Goal: Task Accomplishment & Management: Manage account settings

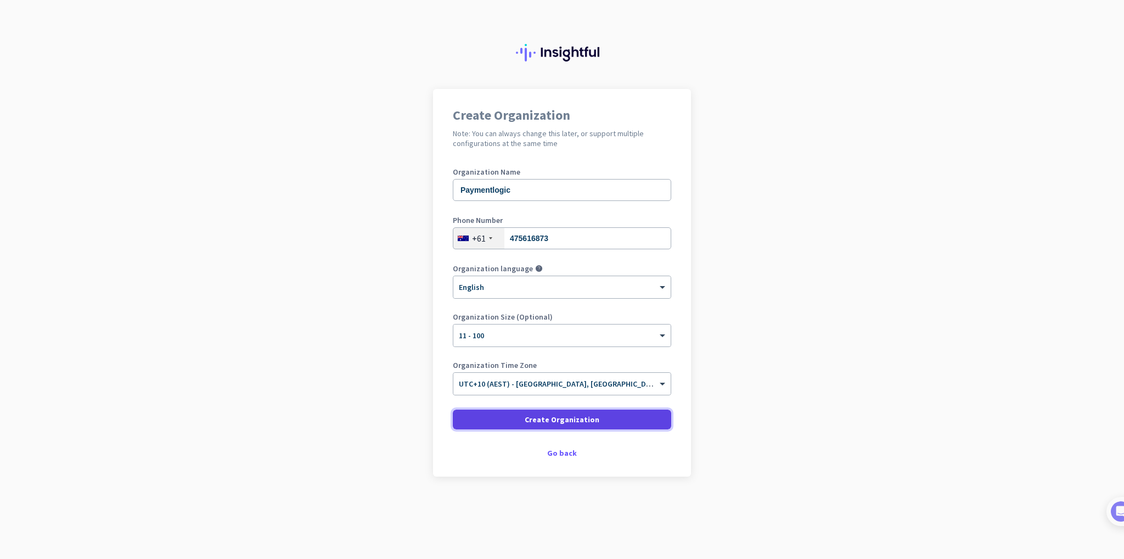
click at [572, 424] on span "Create Organization" at bounding box center [562, 419] width 75 height 11
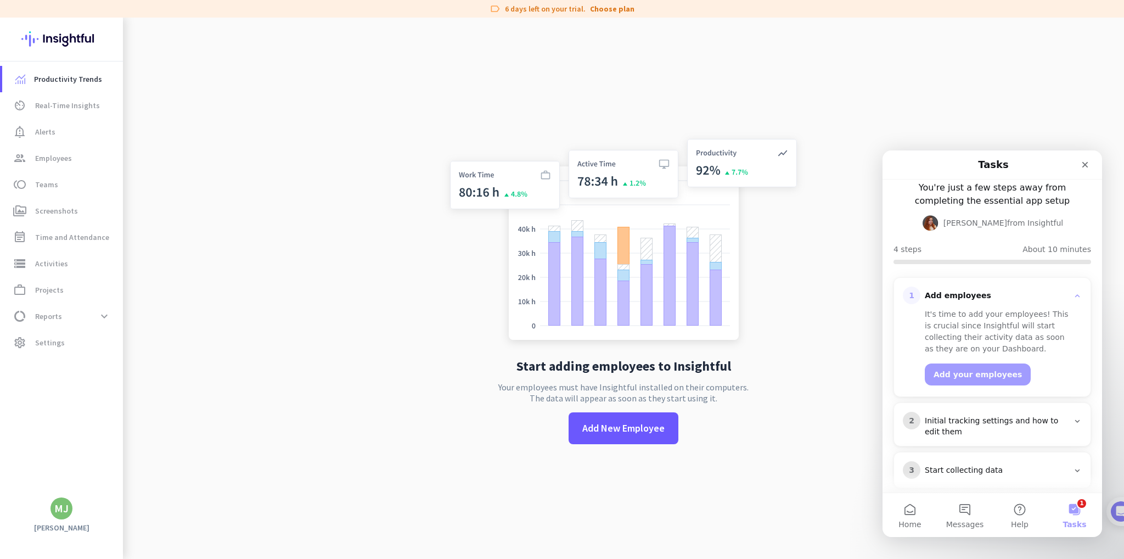
scroll to position [104, 0]
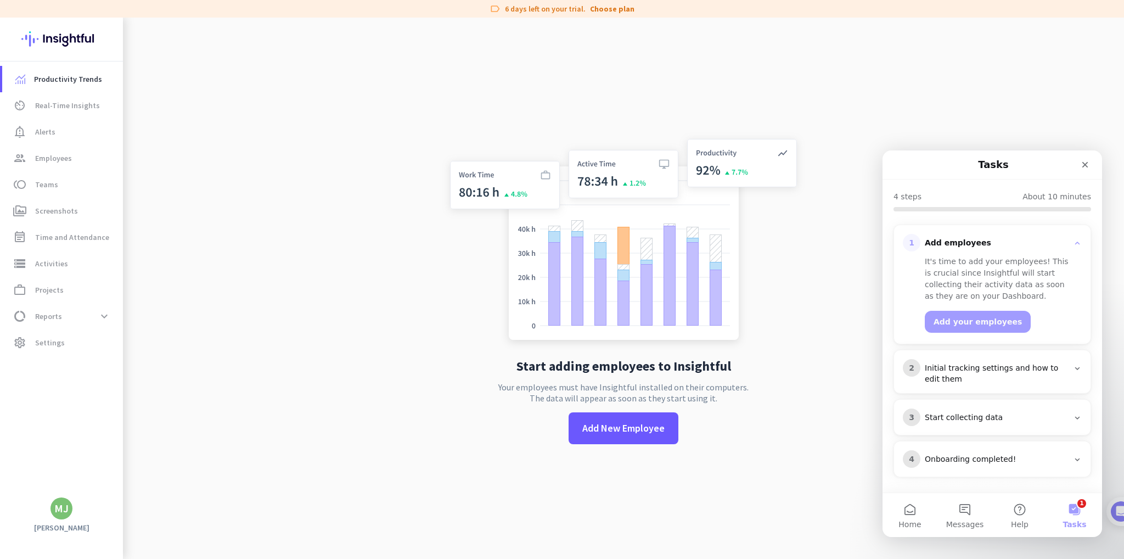
click at [1022, 376] on div "Initial tracking settings and how to edit them" at bounding box center [997, 374] width 144 height 22
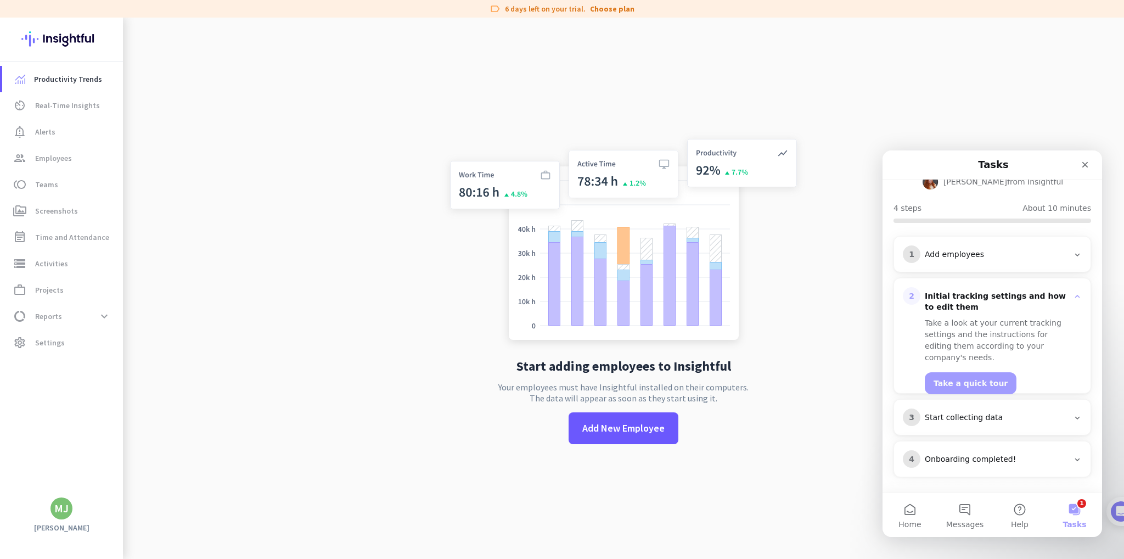
click at [1023, 414] on div "Start collecting data" at bounding box center [997, 417] width 144 height 11
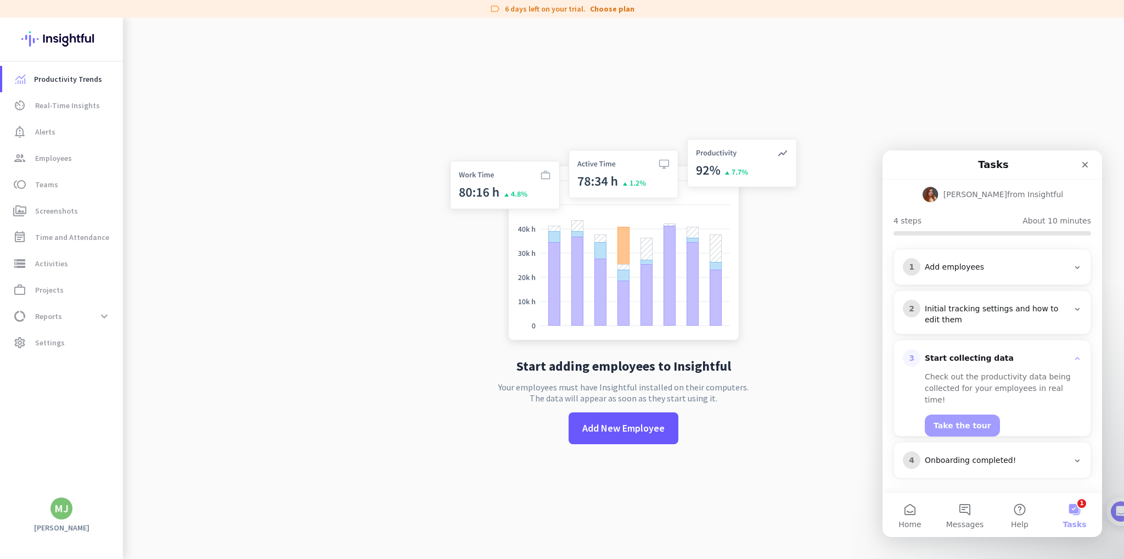
scroll to position [81, 0]
click at [1089, 165] on icon "Close" at bounding box center [1085, 164] width 9 height 9
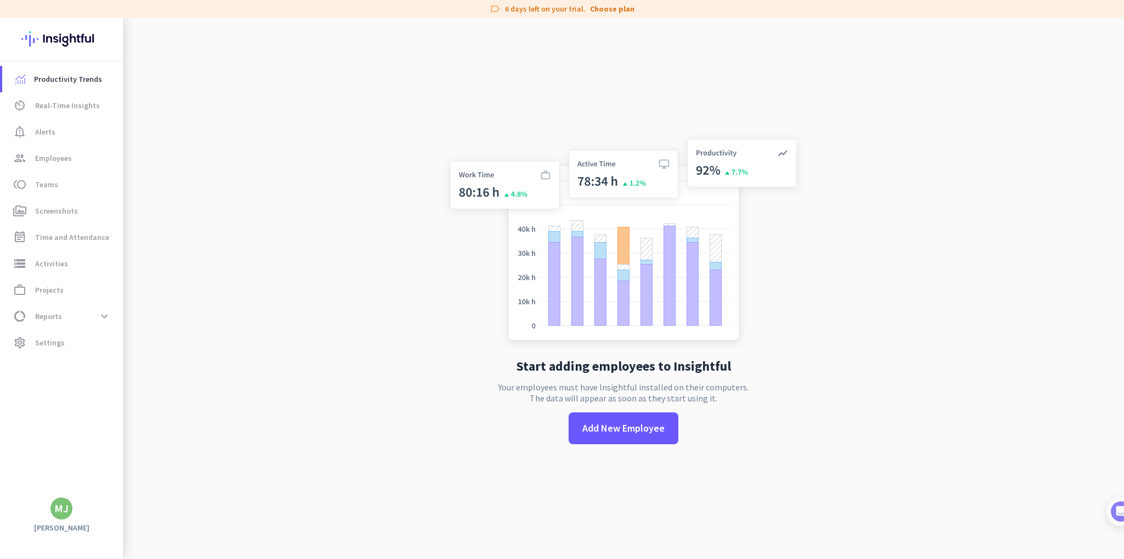
scroll to position [0, 0]
click at [79, 109] on span "Real-Time Insights" at bounding box center [67, 105] width 65 height 13
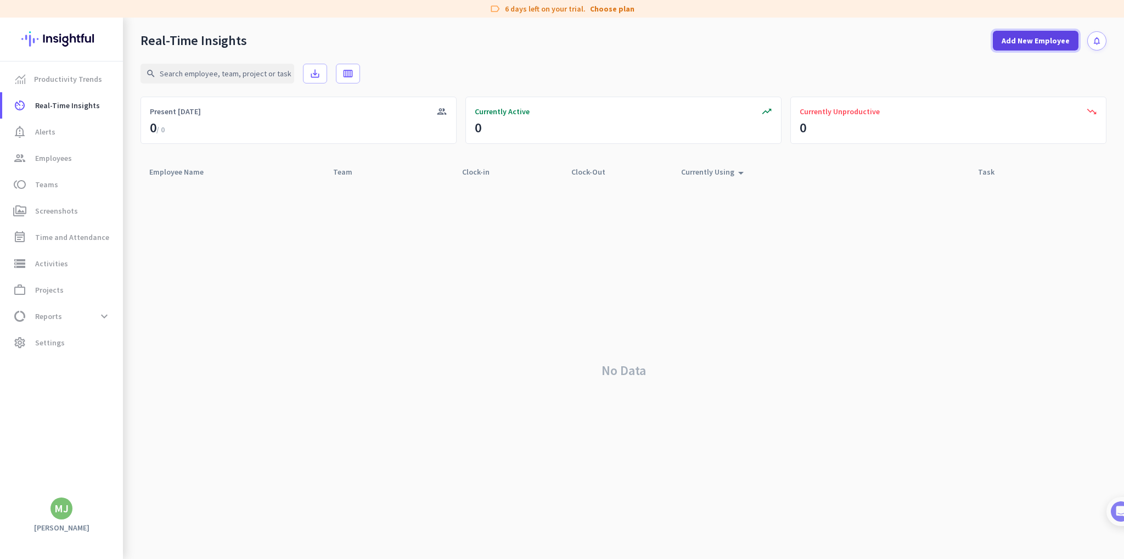
click at [1023, 42] on span "Add New Employee" at bounding box center [1036, 40] width 68 height 11
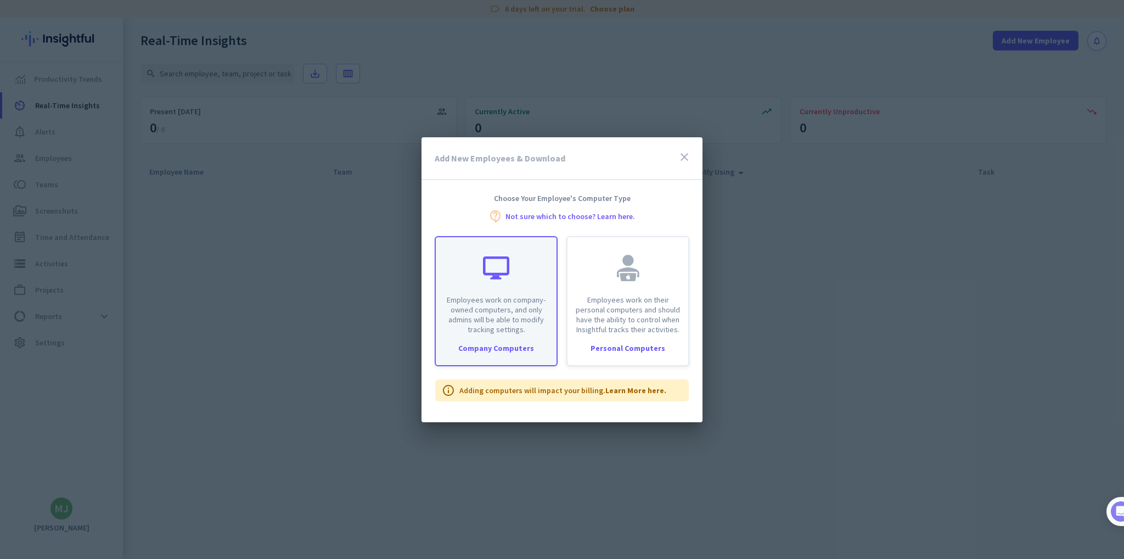
click at [473, 338] on div "Employees work on company-owned computers, and only admins will be able to modi…" at bounding box center [496, 301] width 123 height 130
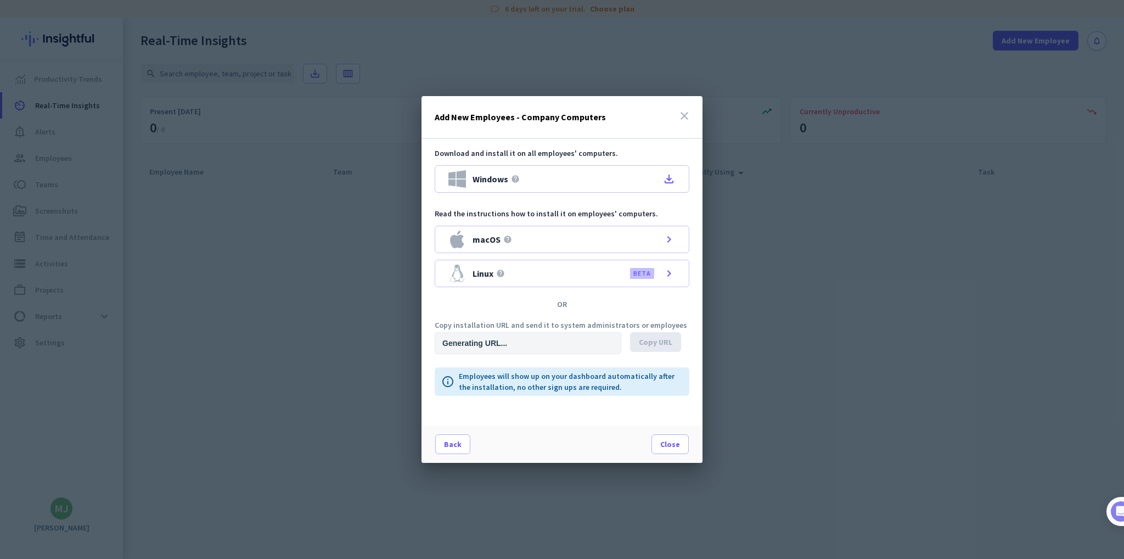
type input "https://app.insightful.io/#/installation/company?token=eyJhbGciOiJIUzI1NiIsInR5…"
click at [668, 176] on icon "file_download" at bounding box center [669, 178] width 13 height 13
click at [1022, 3] on div at bounding box center [562, 279] width 1124 height 559
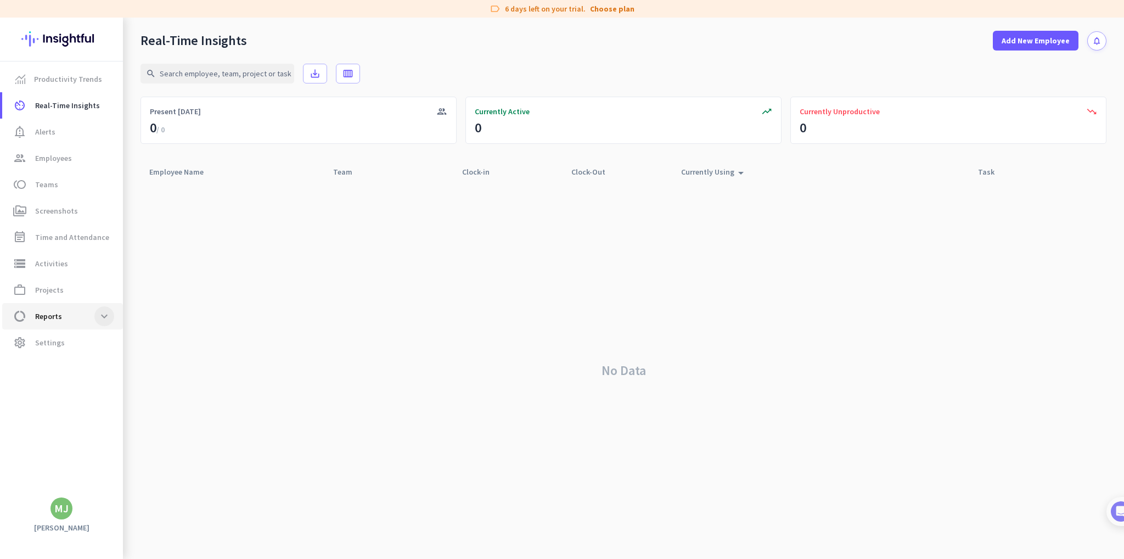
click at [96, 316] on span at bounding box center [104, 316] width 20 height 20
click at [88, 293] on span "work_outline Projects" at bounding box center [62, 289] width 103 height 13
click at [83, 257] on span "storage Activities" at bounding box center [62, 263] width 103 height 13
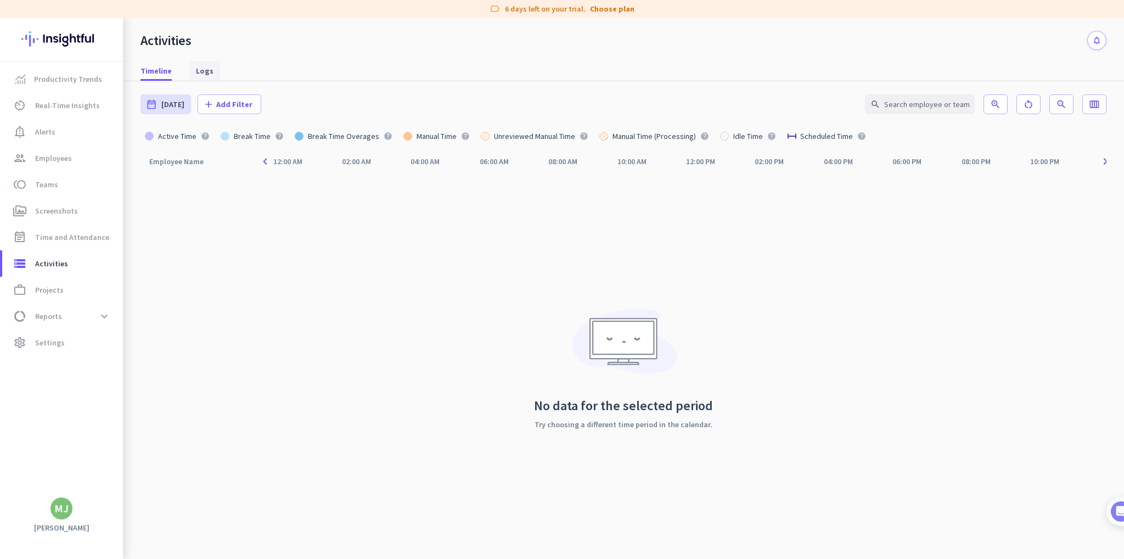
click at [201, 77] on span "Logs" at bounding box center [205, 71] width 18 height 20
type input "Thu, Sep 4 - Thu, Sep 4"
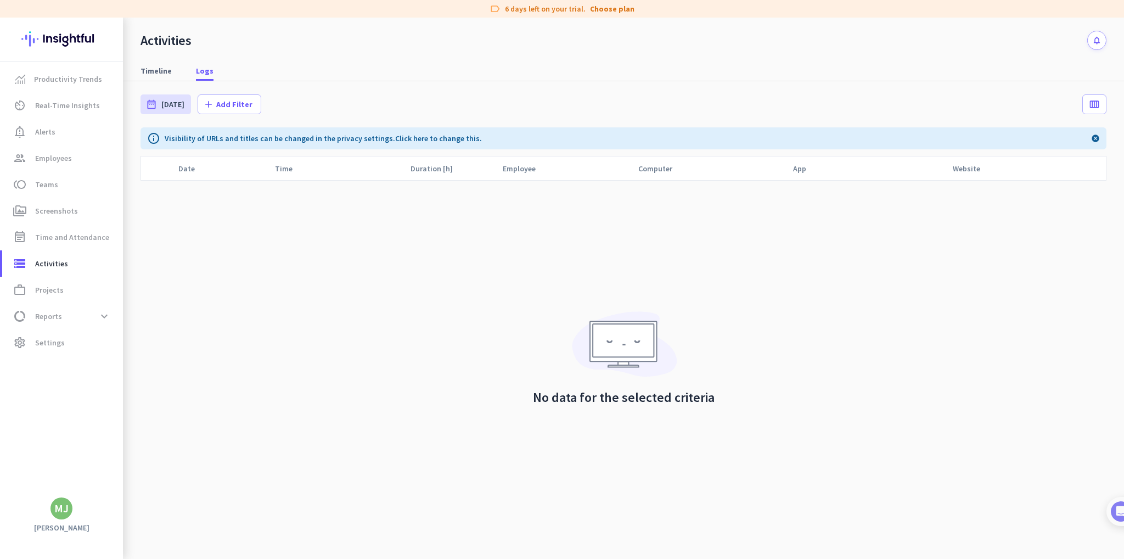
drag, startPoint x: 344, startPoint y: 328, endPoint x: 326, endPoint y: 313, distance: 22.6
click at [344, 328] on cdk-virtual-scroll-viewport "Date Time Duration [h] Employee Computer App Website" at bounding box center [624, 357] width 966 height 403
click at [83, 41] on img at bounding box center [61, 39] width 80 height 43
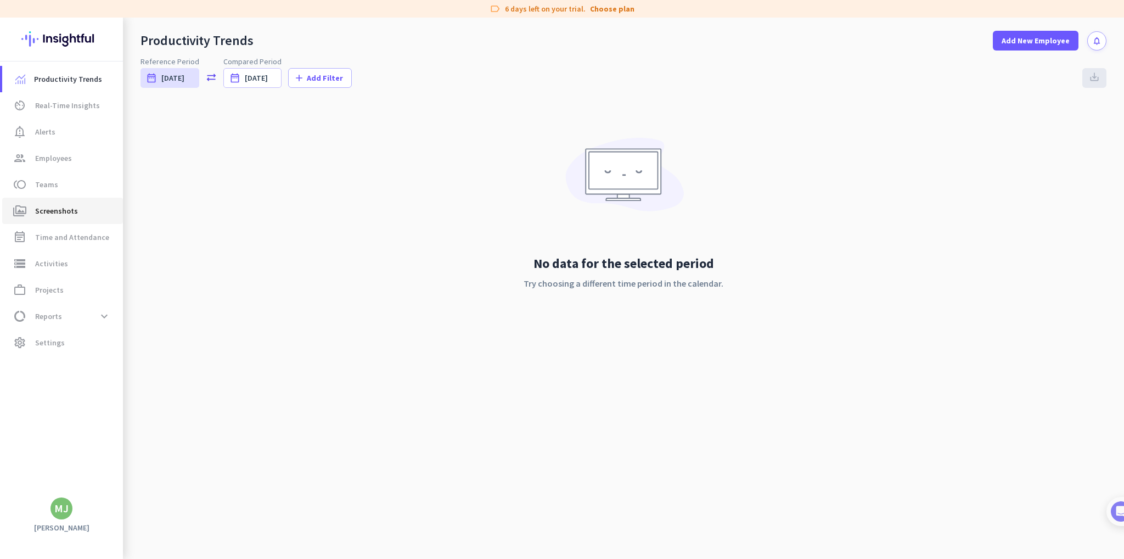
click at [52, 210] on span "Screenshots" at bounding box center [56, 210] width 43 height 13
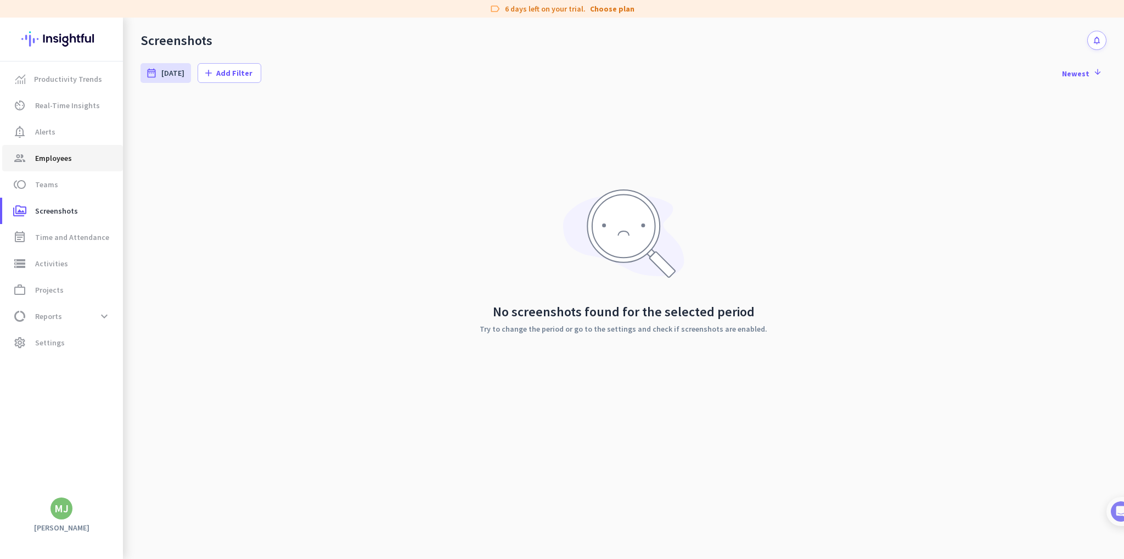
click at [61, 161] on span "Employees" at bounding box center [53, 158] width 37 height 13
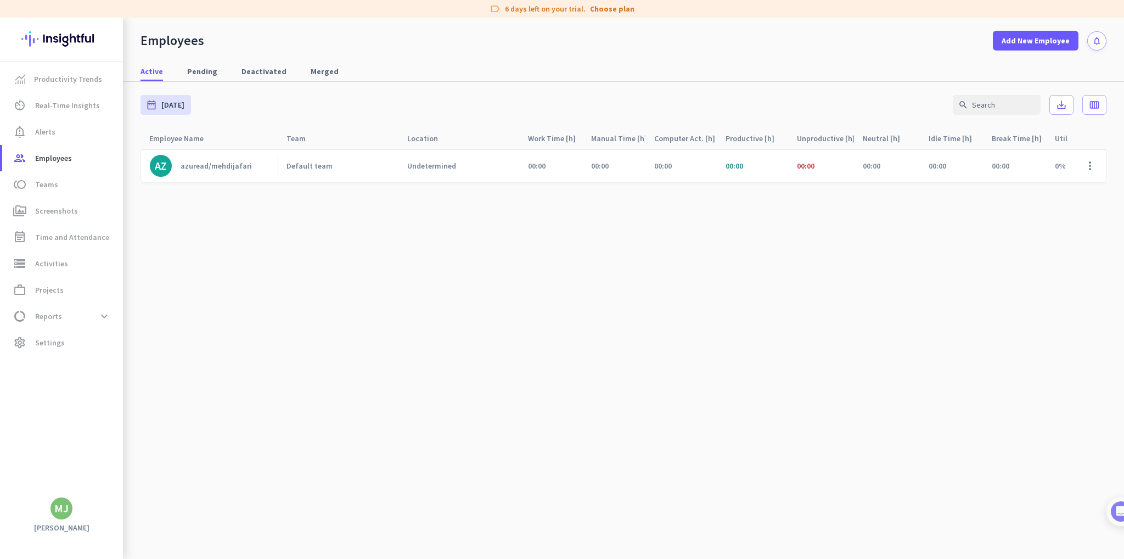
click at [446, 168] on div "Undetermined" at bounding box center [431, 166] width 49 height 10
click at [55, 267] on span "Activities" at bounding box center [51, 263] width 33 height 13
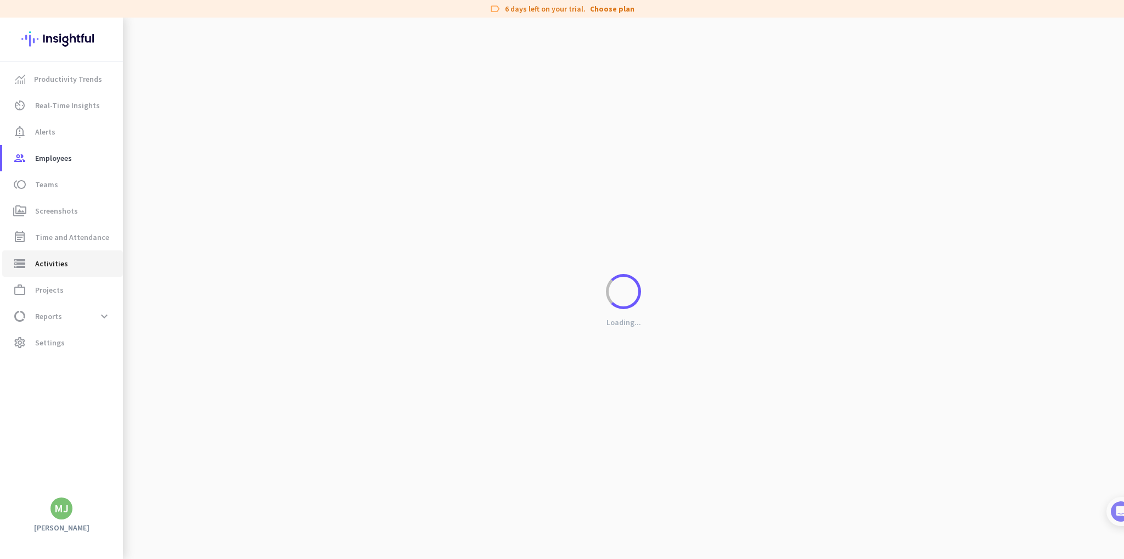
type input "Thu, Sep 4"
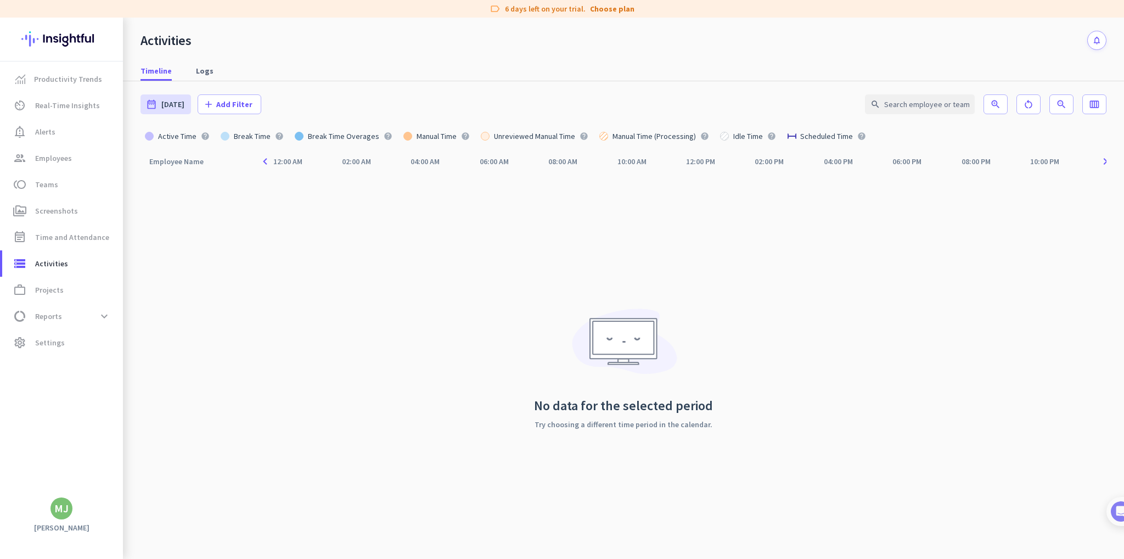
click at [374, 345] on div "Employee Name arrow_drop_up navigate_before 12:00 AM 02:00 AM 04:00 AM 06:00 AM…" at bounding box center [624, 355] width 966 height 408
click at [42, 161] on span "Employees" at bounding box center [53, 158] width 37 height 13
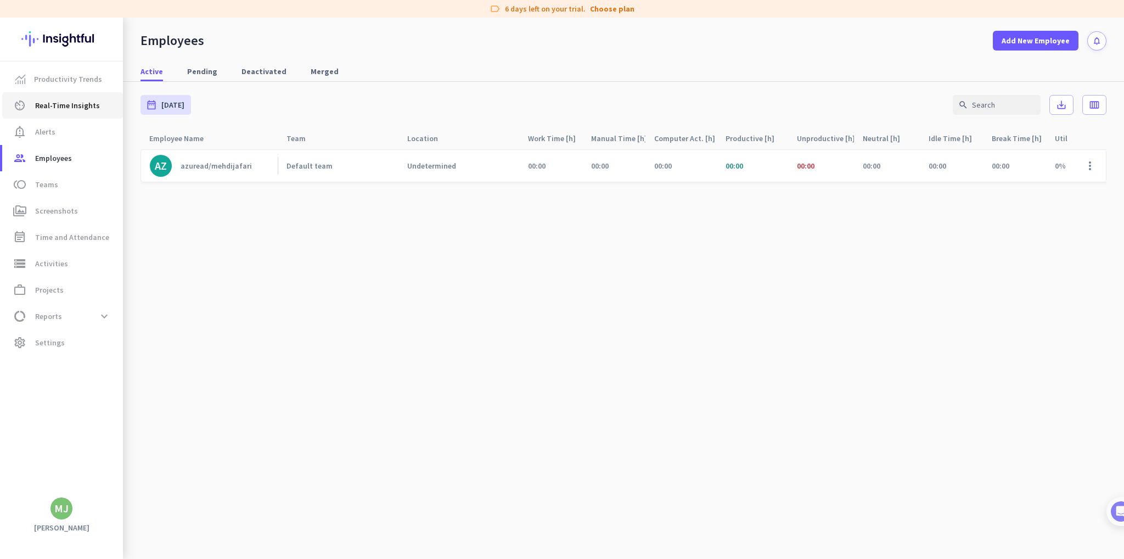
click at [63, 113] on link "av_timer Real-Time Insights" at bounding box center [62, 105] width 121 height 26
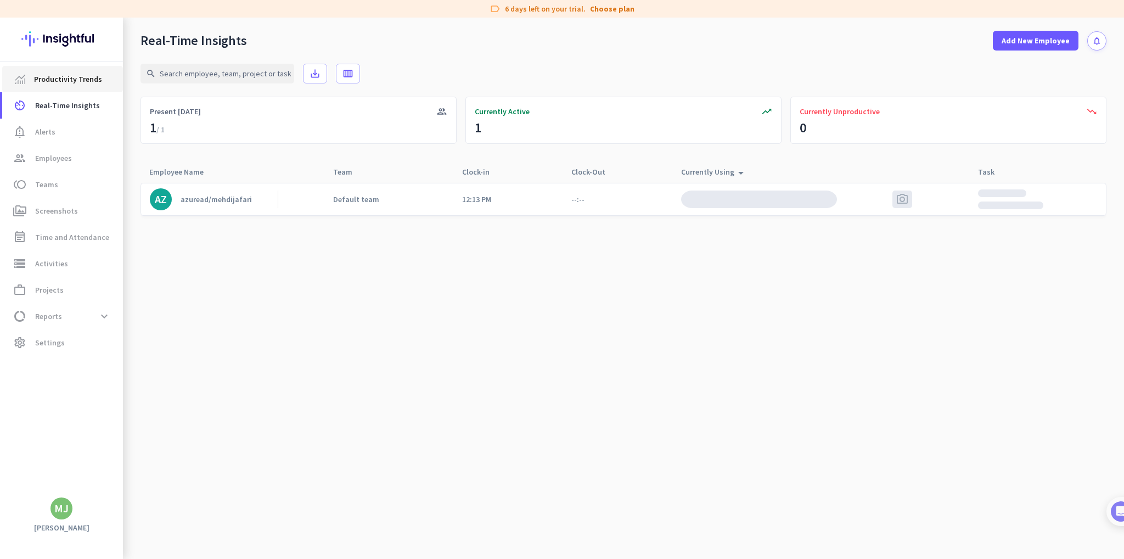
click at [52, 82] on span "Productivity Trends" at bounding box center [68, 78] width 68 height 13
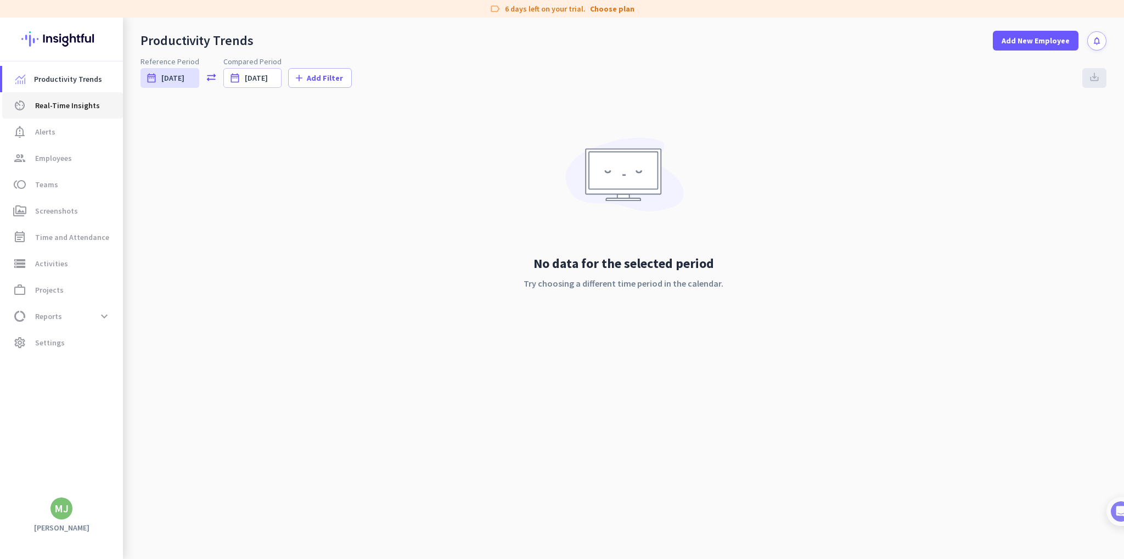
click at [46, 109] on span "Real-Time Insights" at bounding box center [67, 105] width 65 height 13
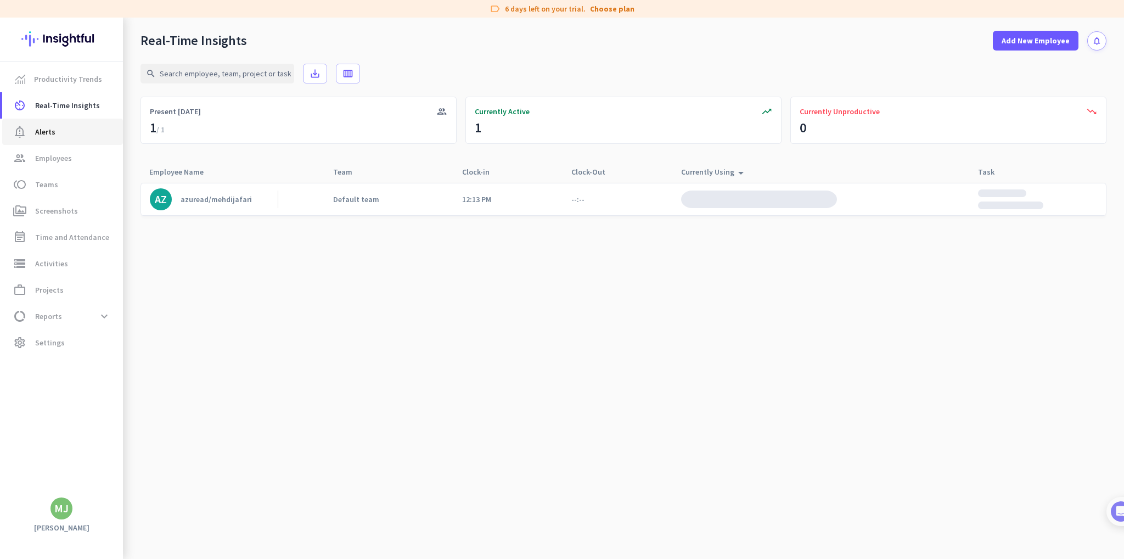
click at [74, 142] on link "notification_important Alerts" at bounding box center [62, 132] width 121 height 26
click at [73, 154] on span "group Employees" at bounding box center [62, 158] width 103 height 13
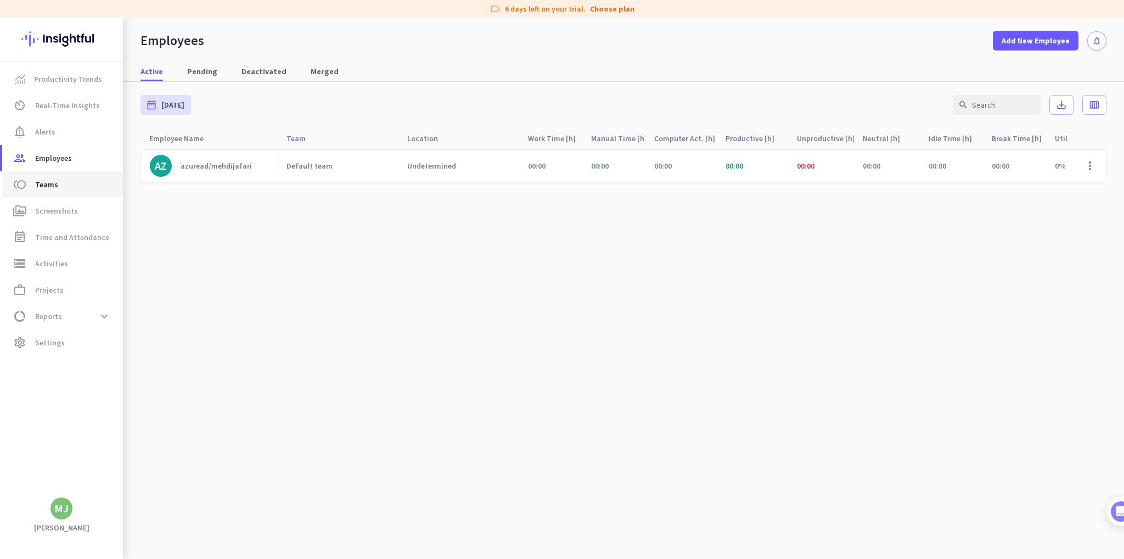
click at [68, 177] on link "toll Teams" at bounding box center [62, 184] width 121 height 26
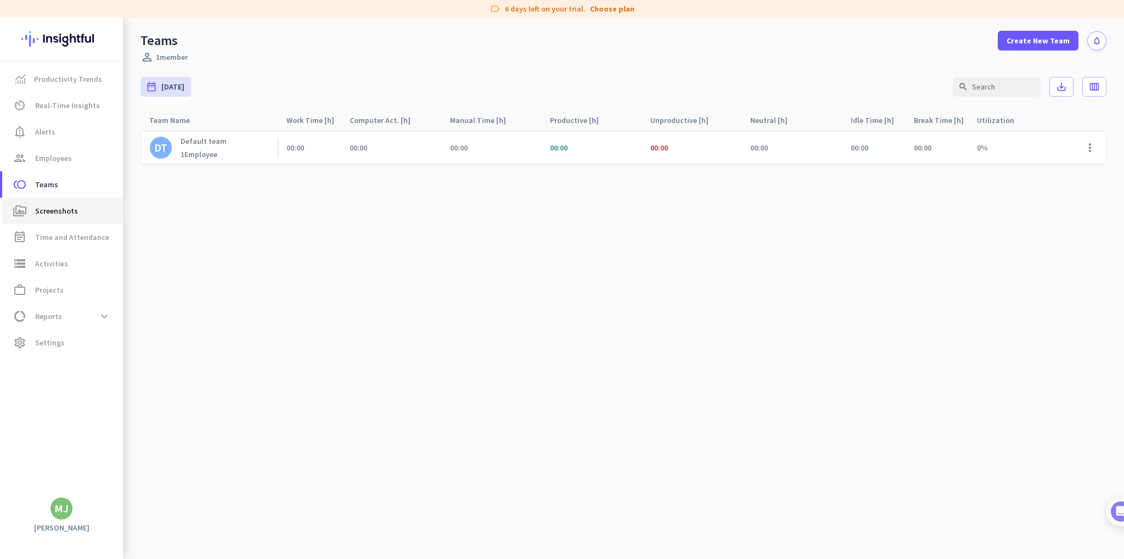
click at [74, 210] on span "Screenshots" at bounding box center [56, 210] width 43 height 13
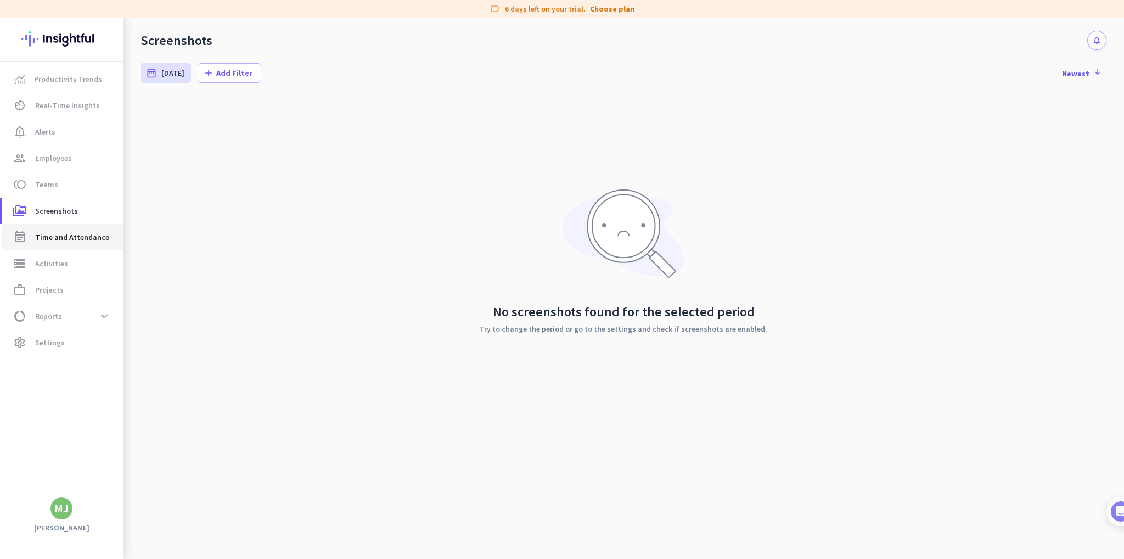
click at [94, 236] on span "Time and Attendance" at bounding box center [72, 237] width 74 height 13
click at [43, 266] on span "Activities" at bounding box center [51, 263] width 33 height 13
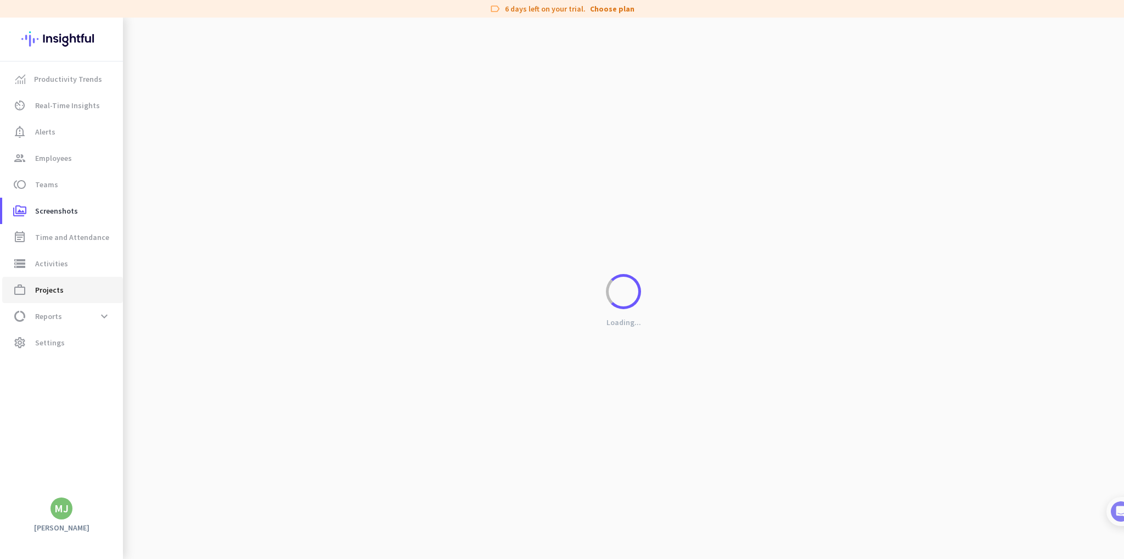
click at [70, 295] on span "work_outline Projects" at bounding box center [62, 289] width 103 height 13
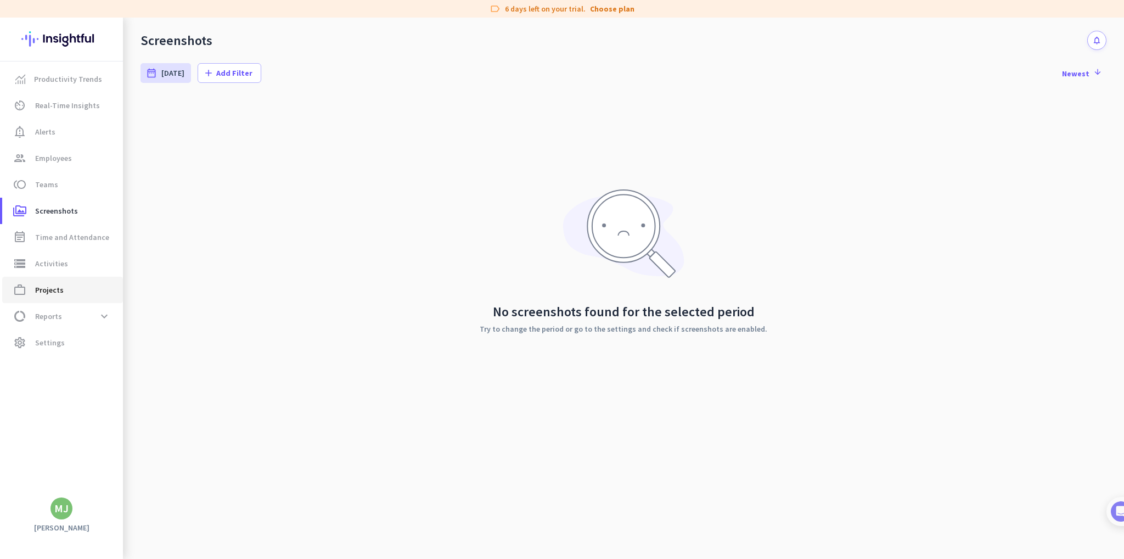
type input "Thu, Sep 4 - Thu, Sep 4"
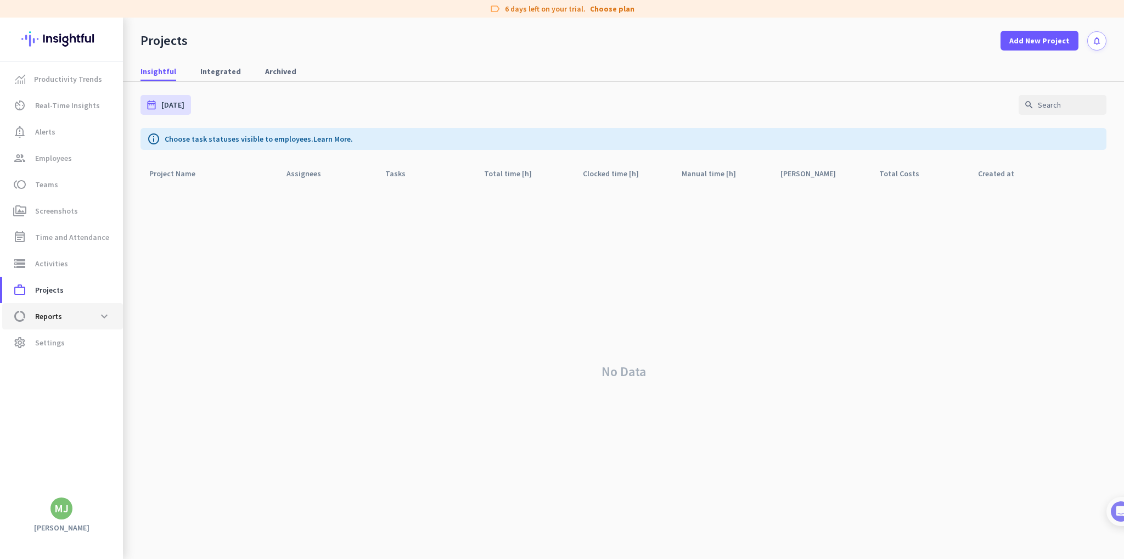
click at [93, 317] on span "data_usage Reports expand_more" at bounding box center [62, 316] width 103 height 20
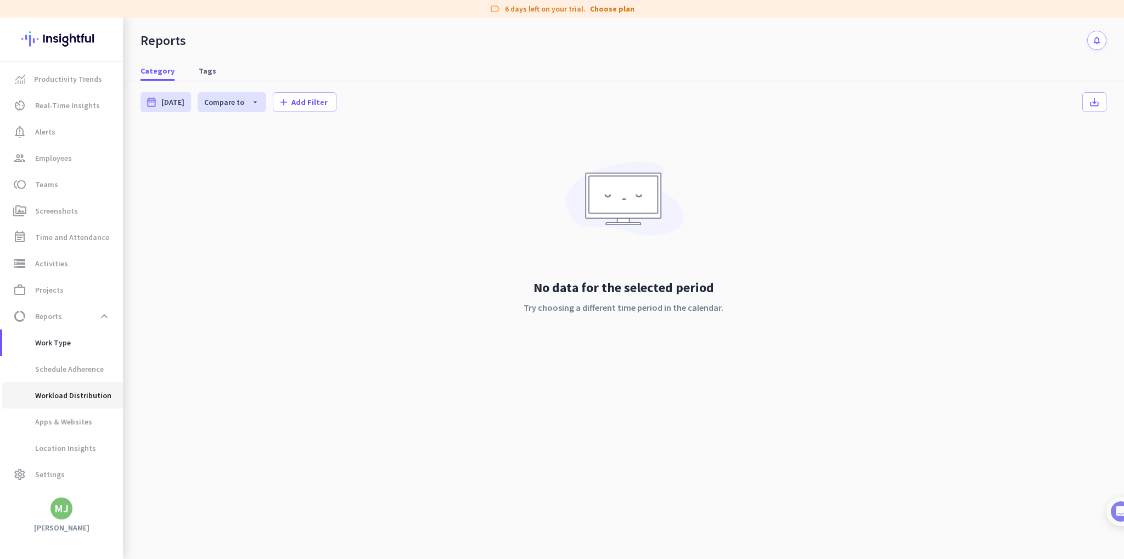
click at [85, 397] on span "Workload Distribution" at bounding box center [61, 395] width 100 height 26
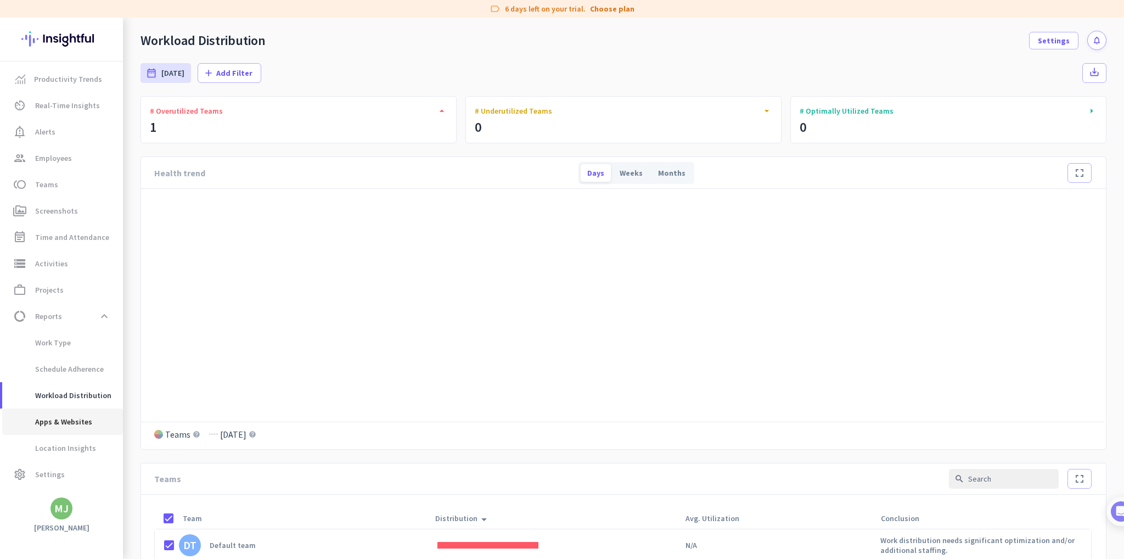
click at [91, 425] on span "Apps & Websites" at bounding box center [62, 421] width 103 height 26
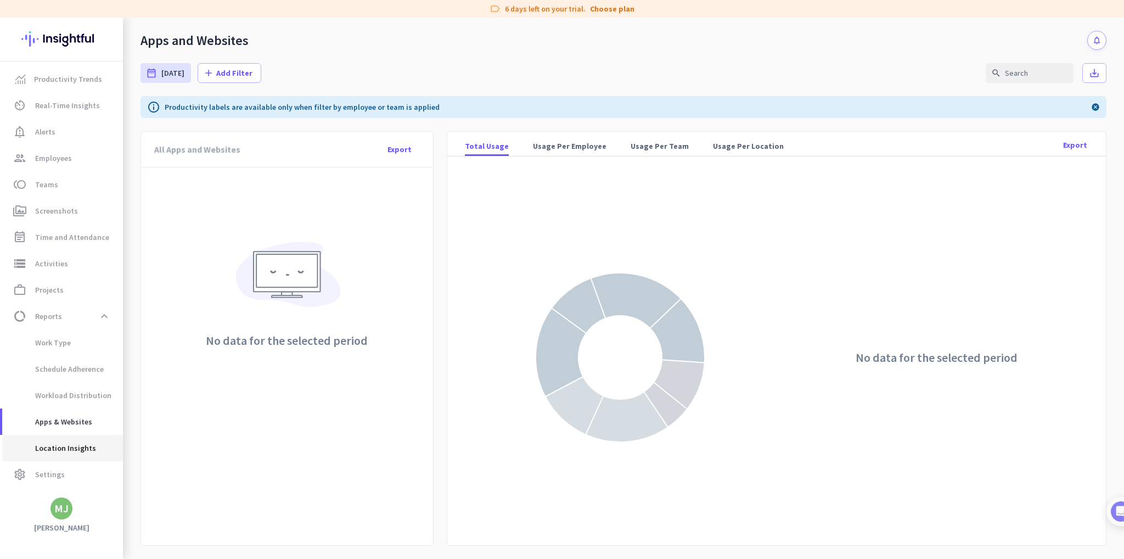
click at [75, 451] on span "Location Insights" at bounding box center [53, 448] width 85 height 26
type input "Thu, Aug 28 - Wed, Sep 3"
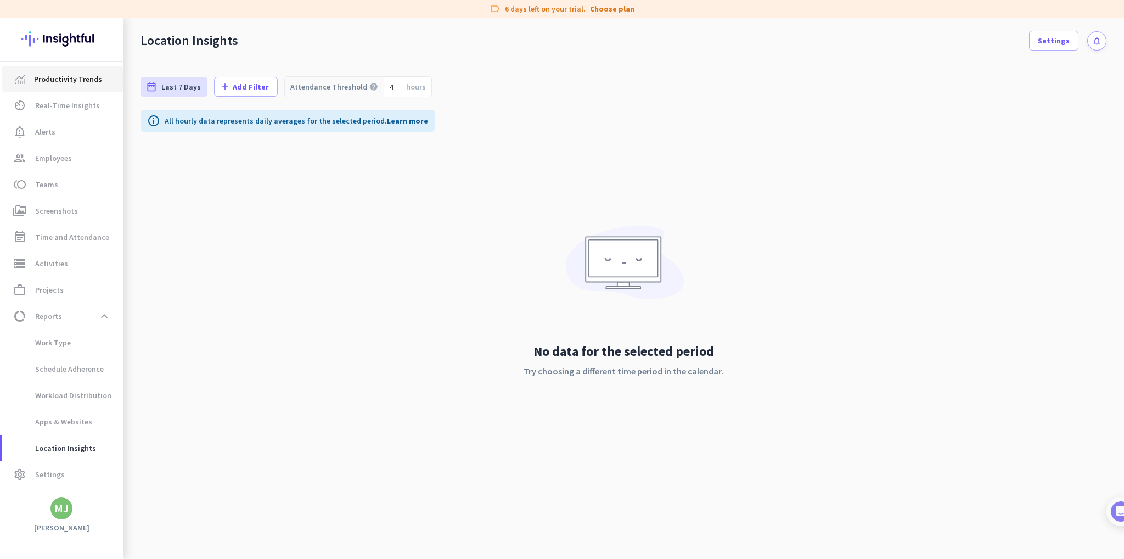
click at [69, 81] on span "Productivity Trends" at bounding box center [68, 78] width 68 height 13
type input "Thu, Sep 4 - Thu, Sep 4"
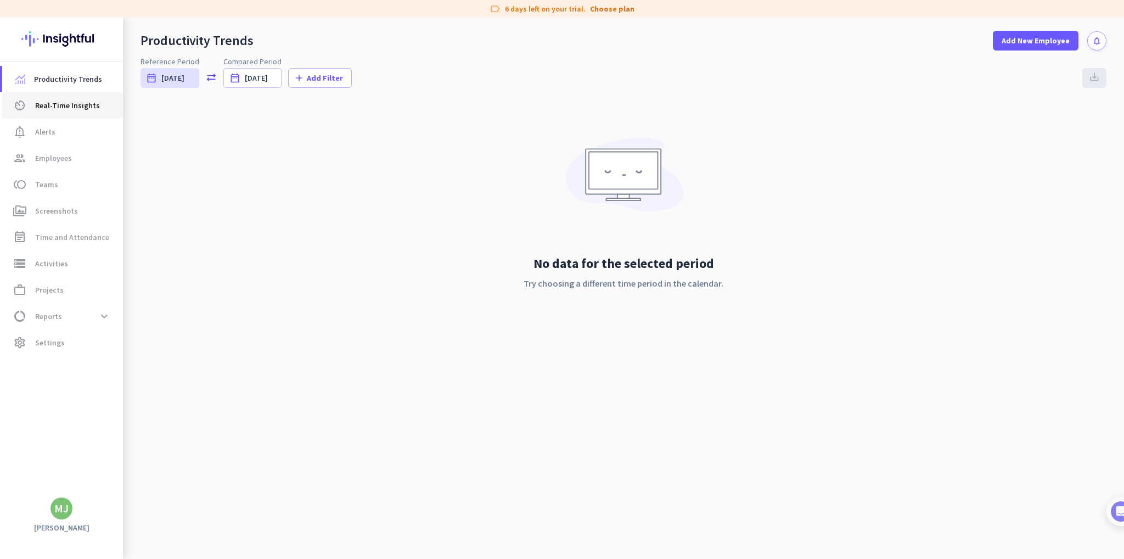
click at [70, 104] on span "Real-Time Insights" at bounding box center [67, 105] width 65 height 13
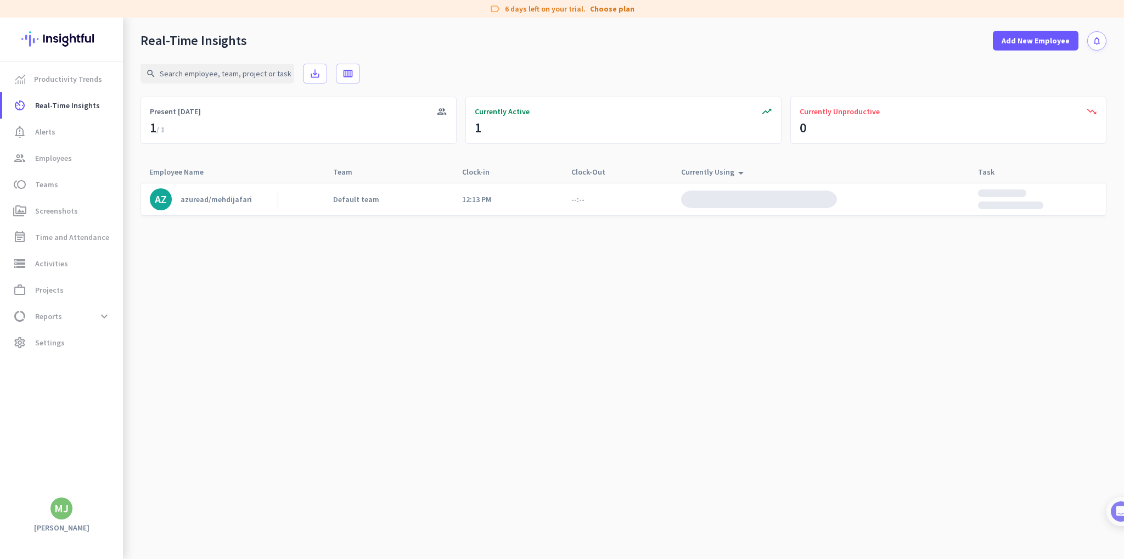
click at [173, 198] on link "AZ azuread/mehdijafari" at bounding box center [214, 199] width 128 height 22
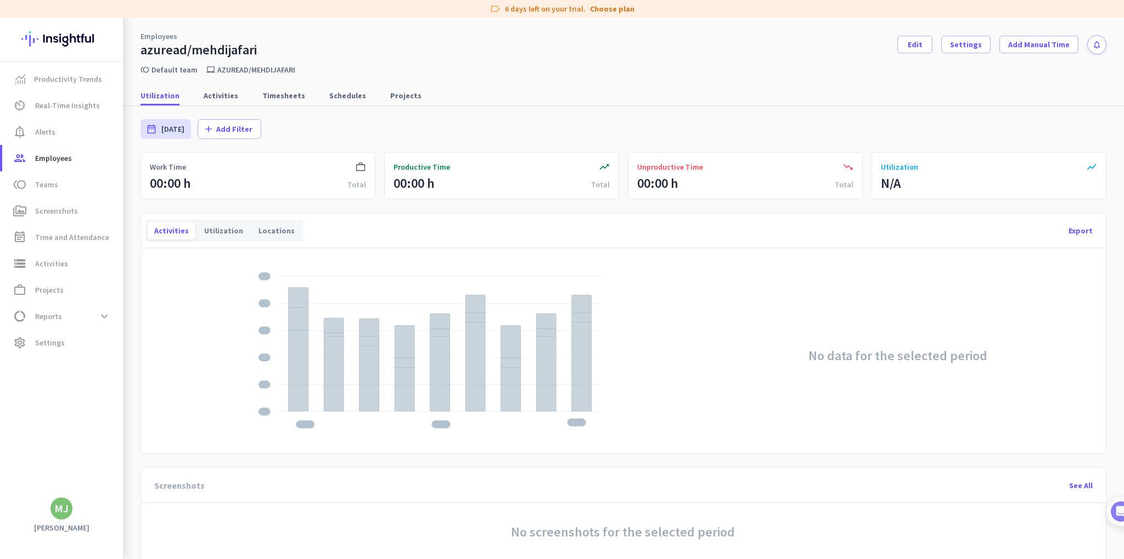
click at [341, 323] on img at bounding box center [429, 350] width 341 height 156
click at [215, 227] on div "Utilization" at bounding box center [224, 231] width 52 height 18
click at [282, 232] on div "Locations" at bounding box center [276, 231] width 49 height 18
click at [215, 104] on span "Activities" at bounding box center [221, 96] width 35 height 20
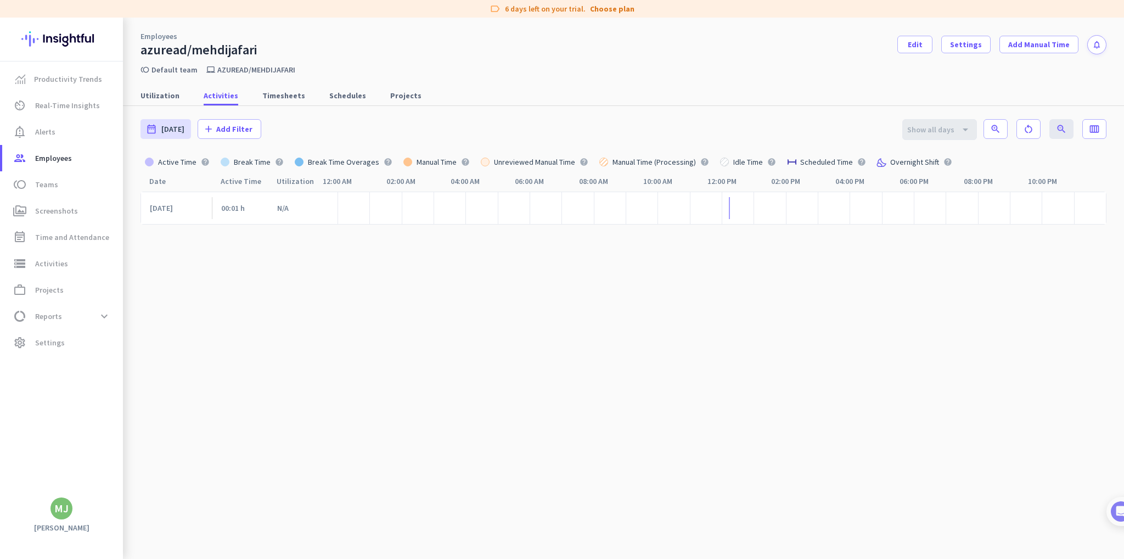
click at [352, 306] on cdk-virtual-scroll-viewport "Sep 04, 2025 00:01 h N/A" at bounding box center [624, 378] width 966 height 373
click at [284, 93] on span "Timesheets" at bounding box center [283, 95] width 43 height 11
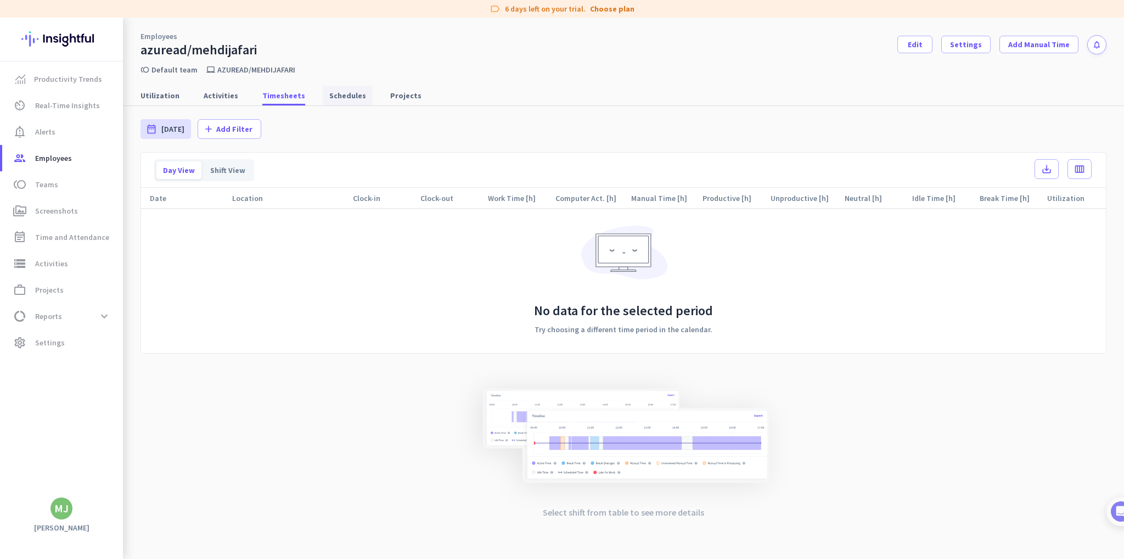
click at [340, 99] on span "Schedules" at bounding box center [347, 95] width 37 height 11
type input "Mon, Sep 1 - Tue, Sep 30"
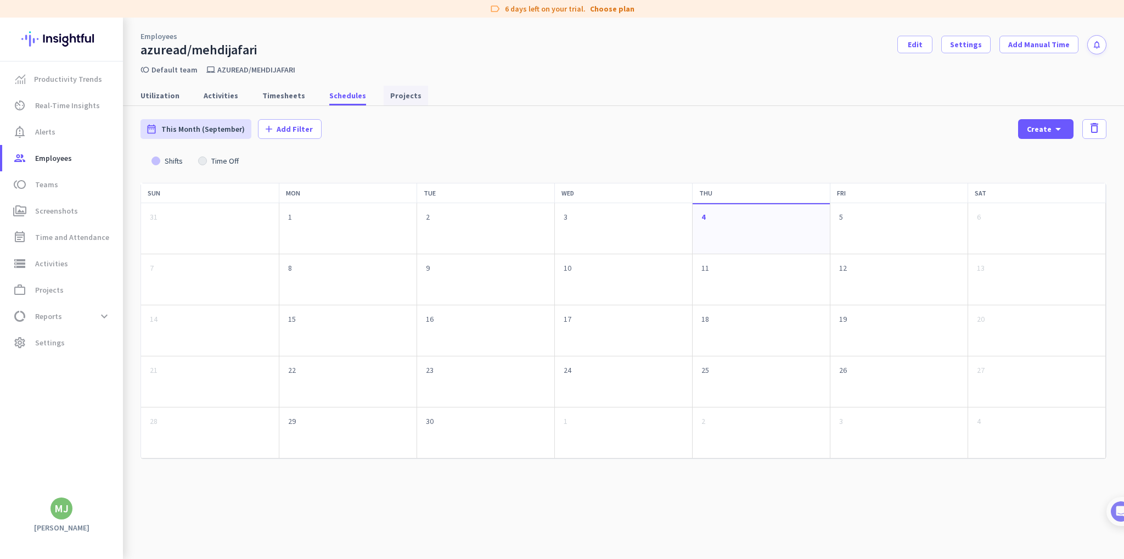
click at [390, 93] on span "Projects" at bounding box center [405, 95] width 31 height 11
type input "Thu, Sep 4 - Thu, Sep 4"
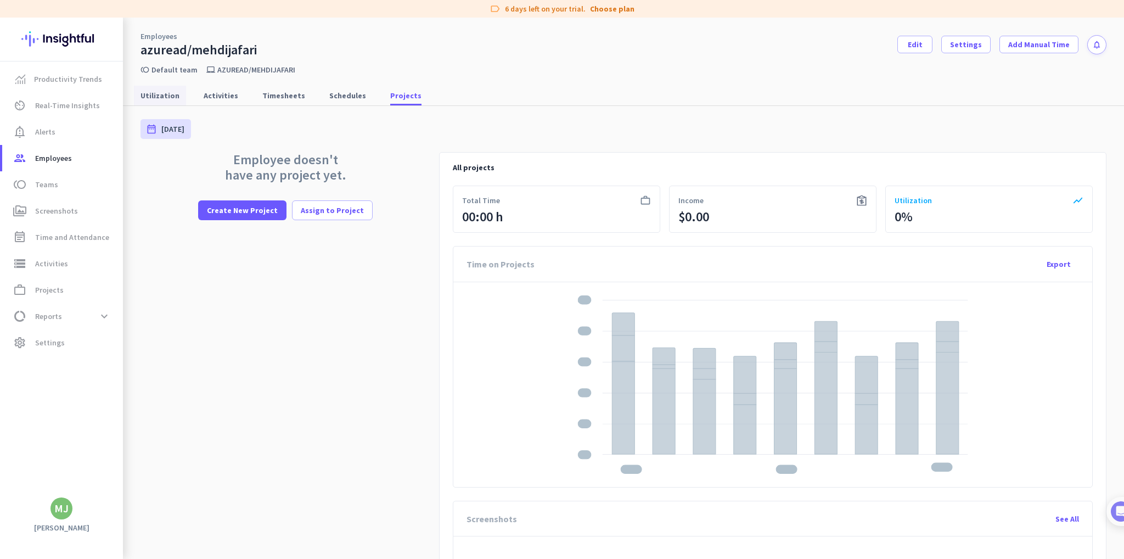
click at [156, 93] on span "Utilization" at bounding box center [160, 95] width 39 height 11
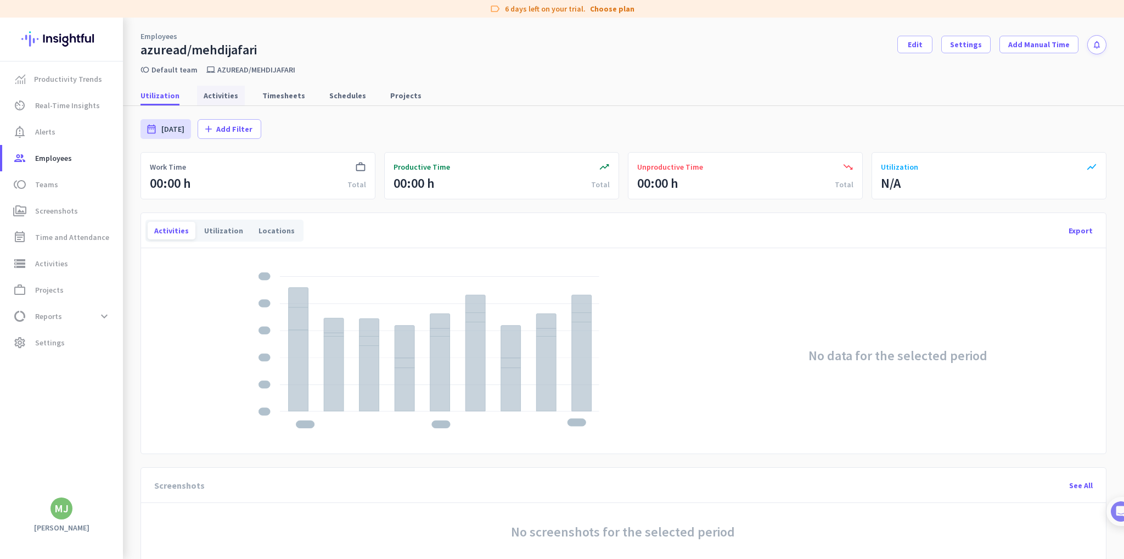
click at [220, 96] on span "Activities" at bounding box center [221, 95] width 35 height 11
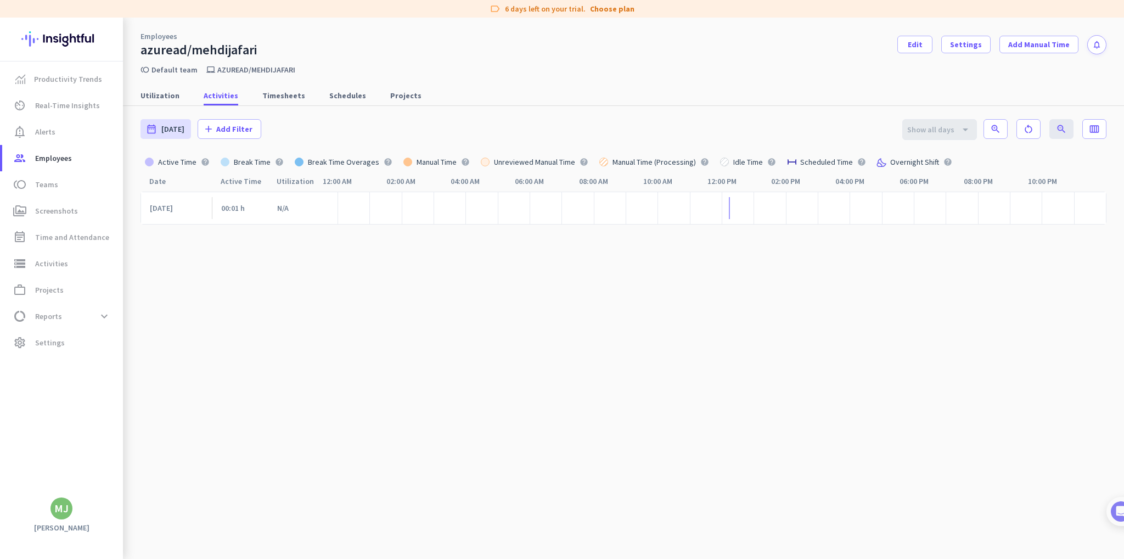
click at [226, 198] on div "00:01 h" at bounding box center [244, 208] width 47 height 33
click at [306, 212] on div "N/A" at bounding box center [303, 208] width 52 height 33
click at [337, 298] on cdk-virtual-scroll-viewport "Sep 04, 2025 00:01 h N/A" at bounding box center [624, 378] width 966 height 373
click at [86, 209] on span "perm_media Screenshots" at bounding box center [62, 210] width 103 height 13
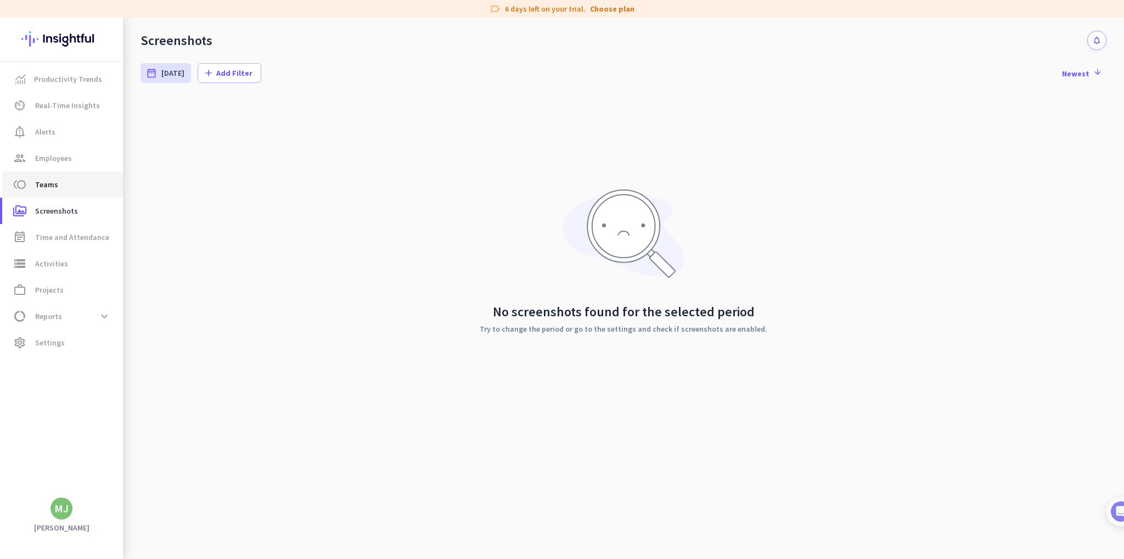
click at [66, 192] on link "toll Teams" at bounding box center [62, 184] width 121 height 26
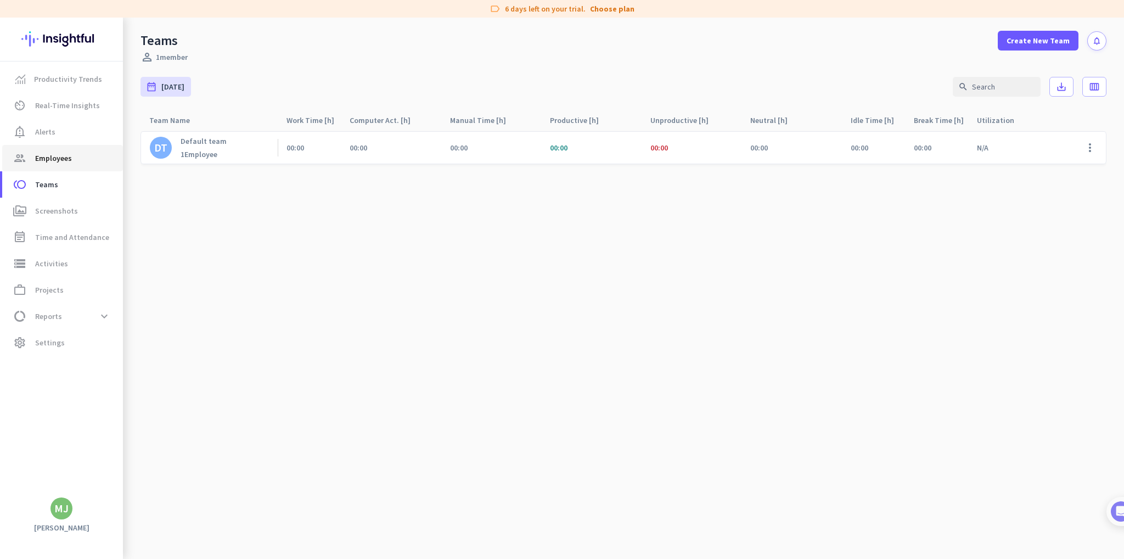
click at [76, 163] on span "group Employees" at bounding box center [62, 158] width 103 height 13
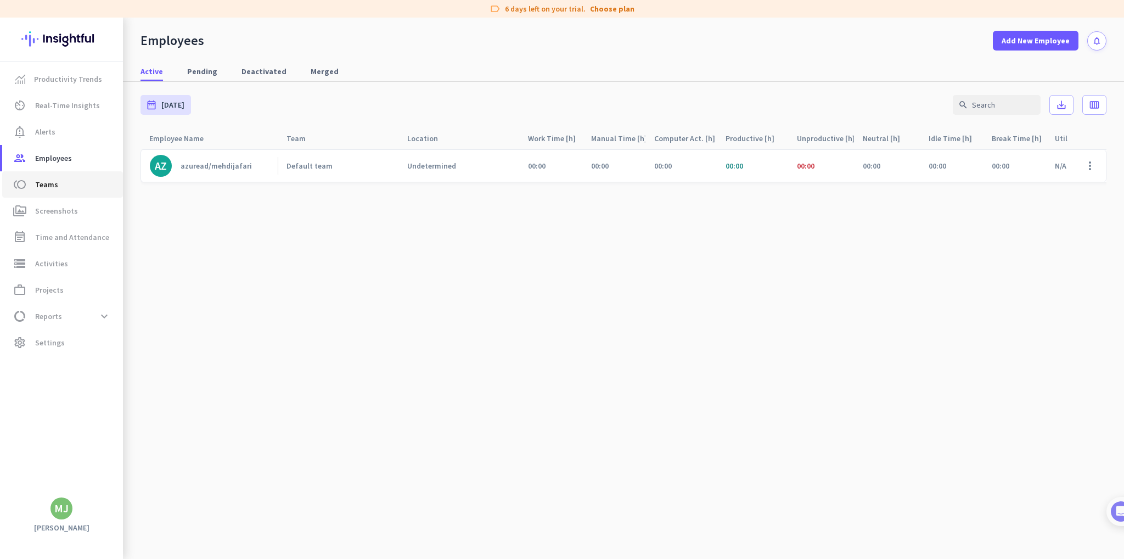
click at [38, 186] on span "Teams" at bounding box center [46, 184] width 23 height 13
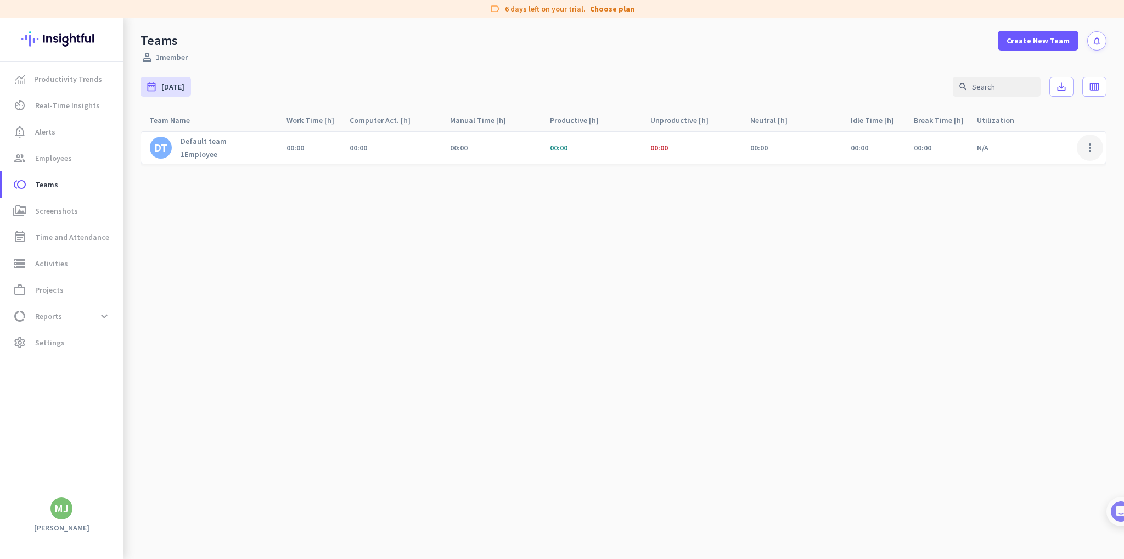
click at [1092, 151] on span at bounding box center [1090, 148] width 26 height 26
click at [169, 152] on div at bounding box center [562, 279] width 1124 height 559
click at [208, 145] on p "Default team" at bounding box center [204, 141] width 46 height 10
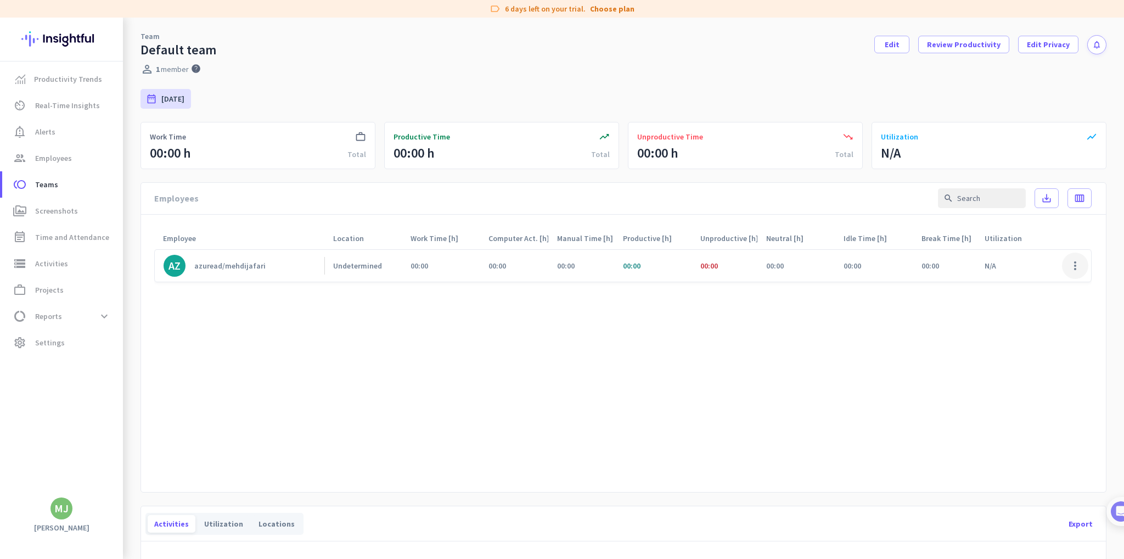
click at [1072, 268] on span at bounding box center [1075, 266] width 26 height 26
click at [1028, 304] on span "View Screenshots" at bounding box center [1041, 308] width 60 height 10
